Goal: Task Accomplishment & Management: Complete application form

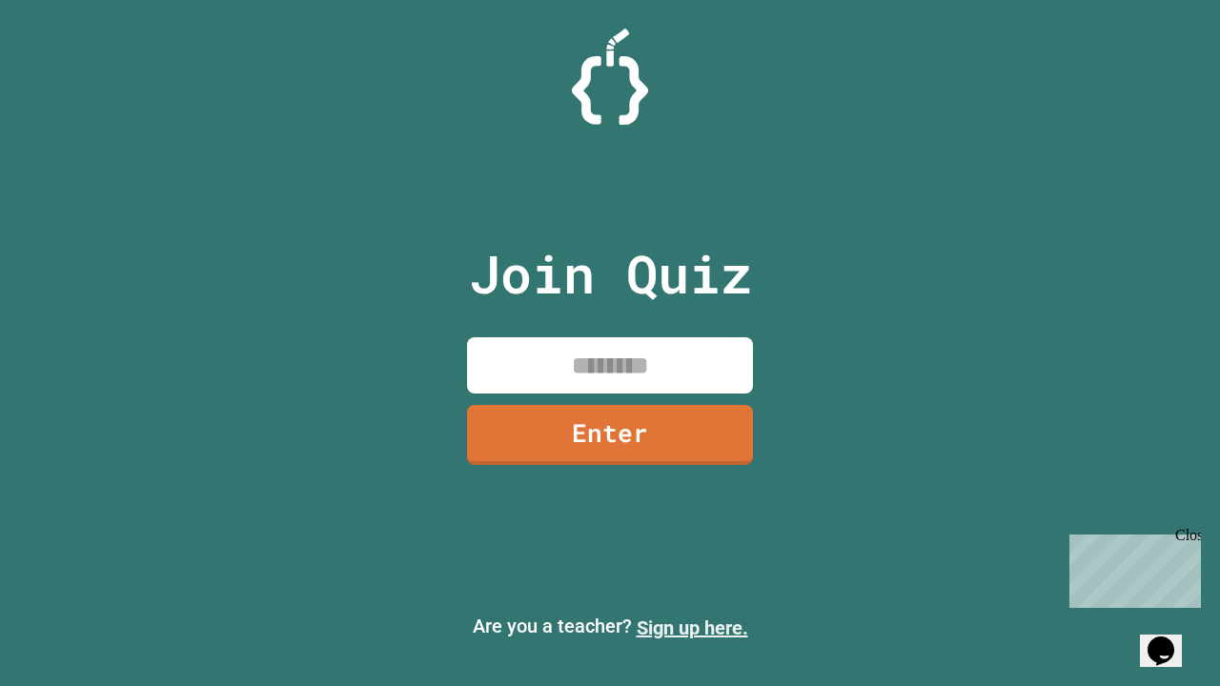
click at [692, 628] on link "Sign up here." at bounding box center [691, 627] width 111 height 23
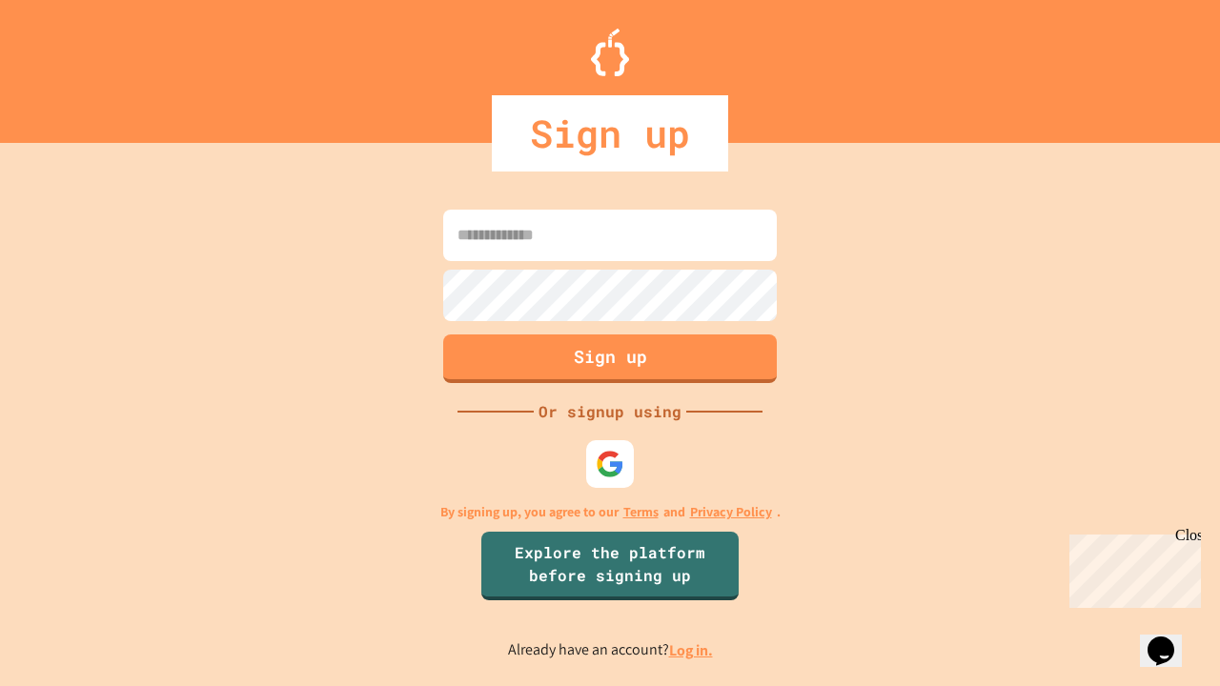
click at [692, 650] on link "Log in." at bounding box center [691, 650] width 44 height 20
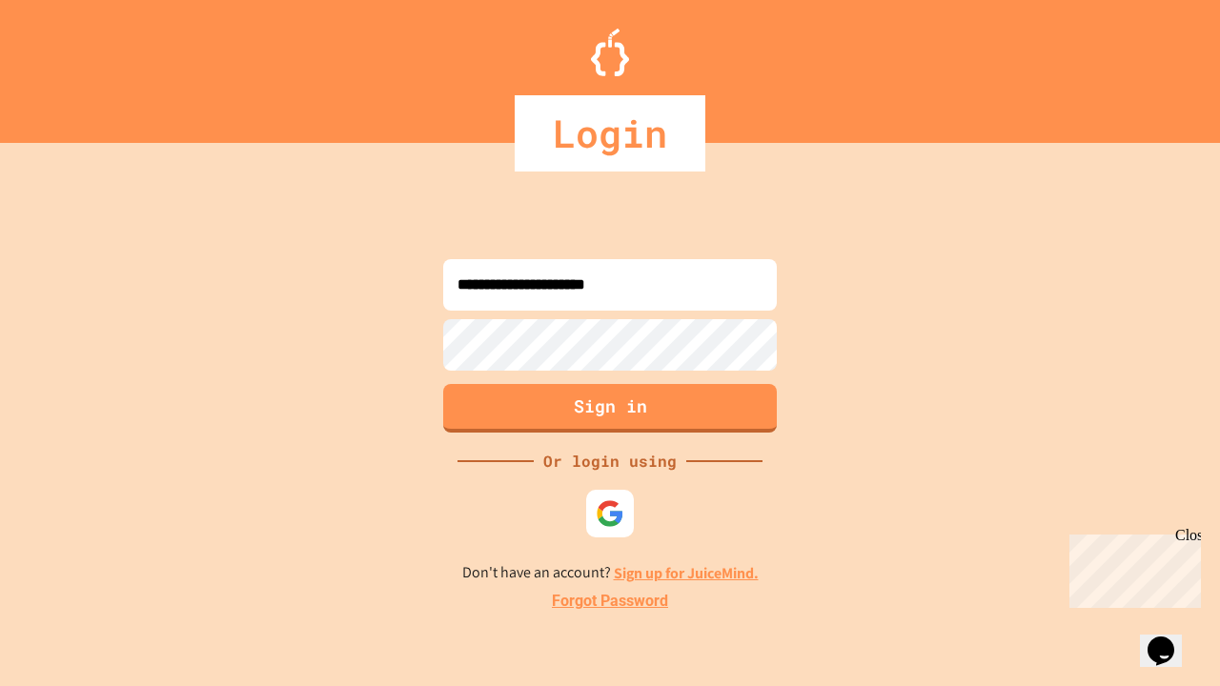
type input "**********"
